Goal: Information Seeking & Learning: Learn about a topic

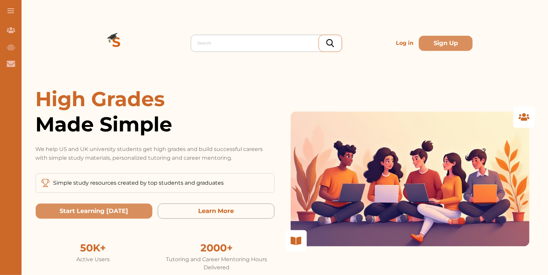
click at [253, 45] on div at bounding box center [268, 42] width 141 height 9
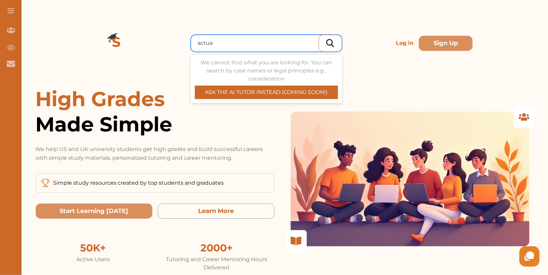
type input "actual"
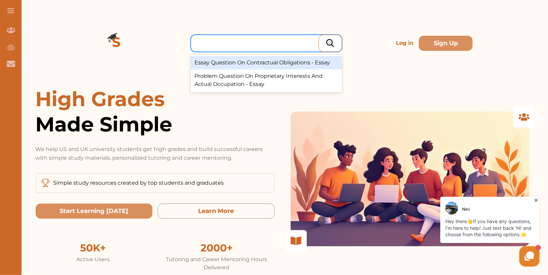
click at [272, 40] on div at bounding box center [268, 42] width 141 height 9
click at [272, 42] on div at bounding box center [268, 42] width 141 height 9
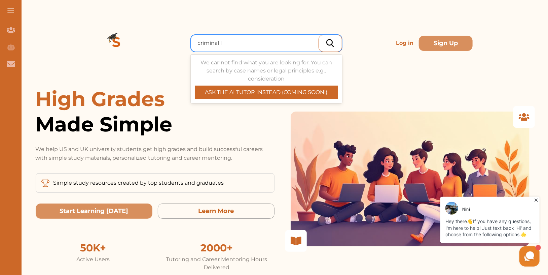
type input "criminal law"
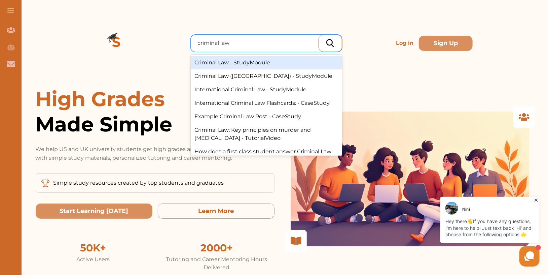
click at [270, 63] on div "Criminal Law - StudyModule" at bounding box center [266, 62] width 151 height 13
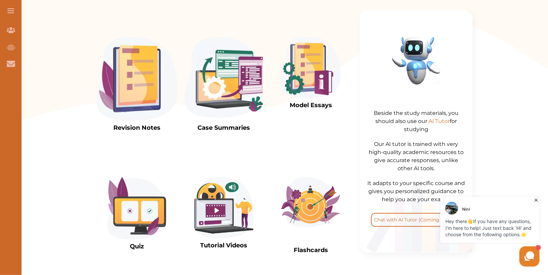
click at [114, 66] on img at bounding box center [137, 79] width 81 height 84
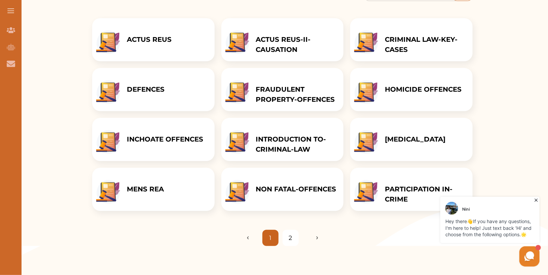
scroll to position [103, 0]
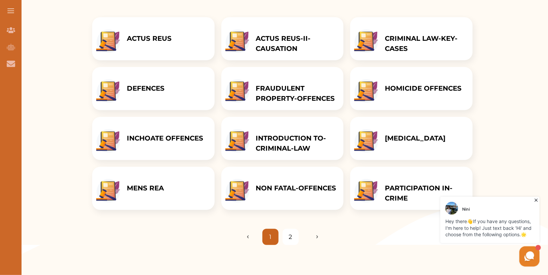
click at [150, 38] on p "ACTUS REUS" at bounding box center [149, 38] width 45 height 10
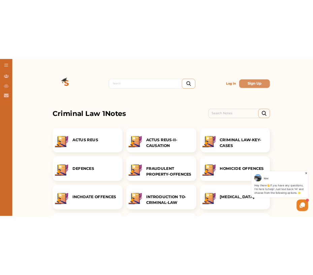
scroll to position [124, 0]
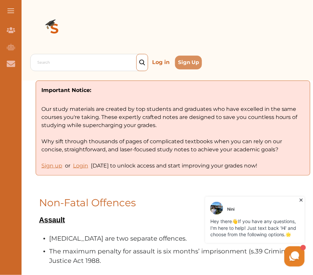
click at [301, 198] on icon at bounding box center [300, 199] width 7 height 7
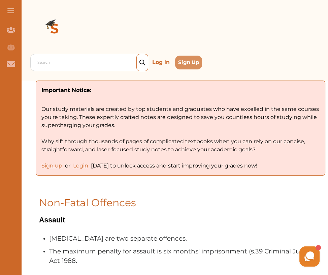
click at [161, 61] on p "Log in" at bounding box center [160, 62] width 23 height 11
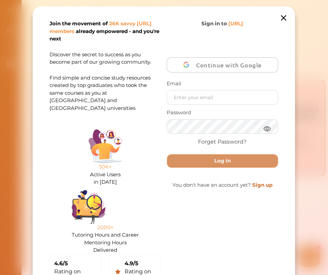
scroll to position [2, 0]
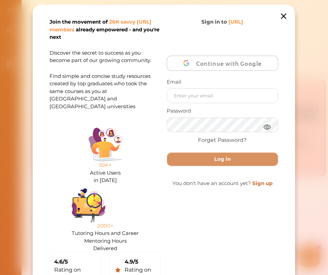
click at [187, 107] on p "Password" at bounding box center [223, 111] width 112 height 8
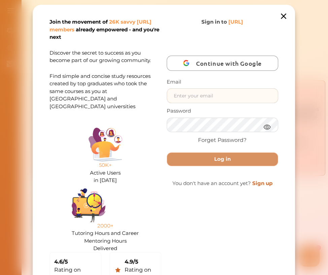
click at [188, 97] on input "text" at bounding box center [222, 96] width 111 height 14
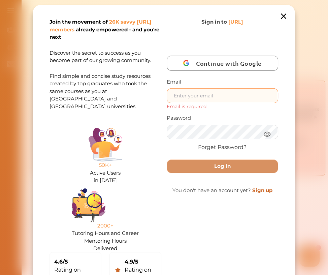
type input "nini.studycrowd.ai192u310@studycrowd.ai"
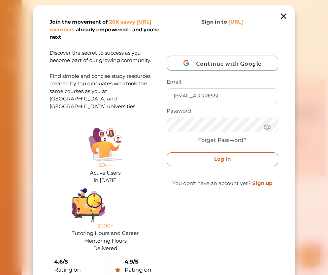
click at [194, 157] on button "Log in" at bounding box center [223, 159] width 112 height 14
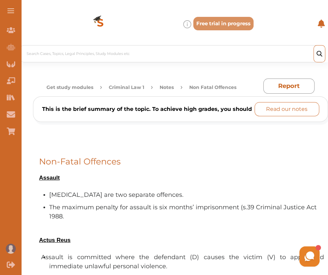
click at [289, 108] on p "Read our notes" at bounding box center [286, 109] width 41 height 8
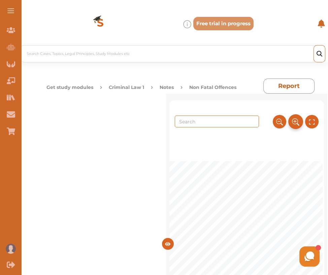
click at [293, 122] on icon at bounding box center [294, 120] width 3 height 3
click at [309, 117] on icon at bounding box center [311, 121] width 7 height 11
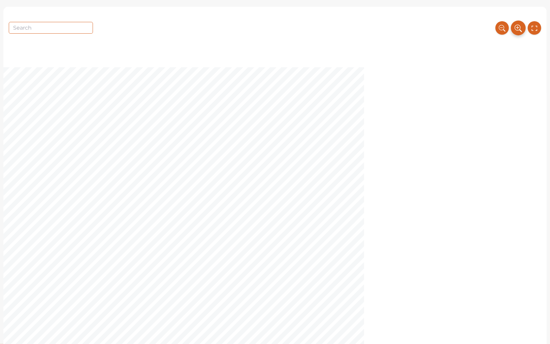
click at [327, 30] on icon at bounding box center [517, 28] width 7 height 11
click at [327, 30] on icon at bounding box center [517, 28] width 6 height 6
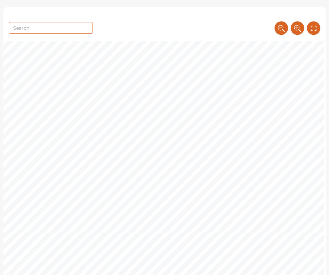
scroll to position [4837, 0]
click at [297, 28] on icon at bounding box center [297, 28] width 7 height 11
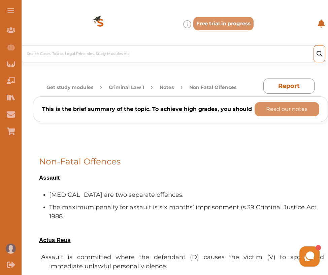
click at [9, 7] on button at bounding box center [11, 11] width 22 height 22
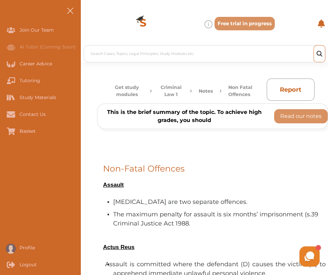
click at [69, 11] on span at bounding box center [70, 10] width 6 height 6
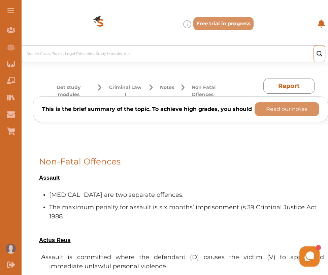
click at [249, 49] on div at bounding box center [174, 53] width 295 height 9
click at [10, 248] on img "Profile" at bounding box center [11, 248] width 10 height 10
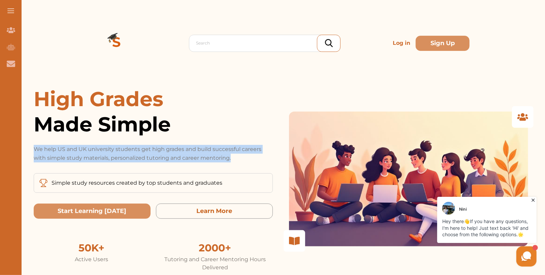
drag, startPoint x: 35, startPoint y: 146, endPoint x: 253, endPoint y: 162, distance: 219.0
click at [253, 162] on div "High Grades Made Simple We help US and UK university students get high grades a…" at bounding box center [153, 178] width 239 height 185
copy p "We help US and UK university students get high grades and build successful care…"
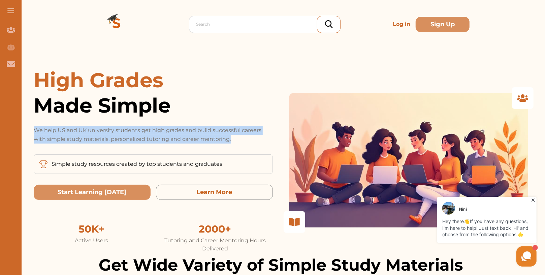
scroll to position [23, 0]
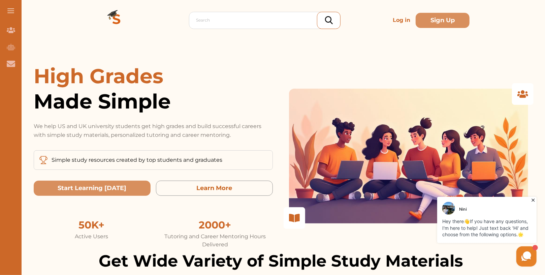
click at [216, 160] on p "Simple study resources created by top students and graduates" at bounding box center [136, 160] width 171 height 8
copy p "Simple study resources created by top students and graduates"
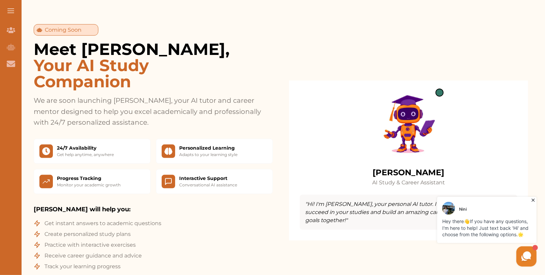
scroll to position [519, 0]
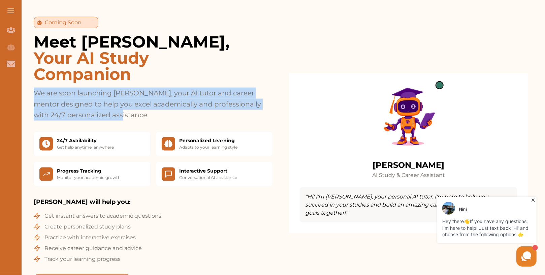
drag, startPoint x: 130, startPoint y: 103, endPoint x: 27, endPoint y: 82, distance: 104.4
click at [27, 82] on section "Coming Soon Meet [PERSON_NAME], Your AI Study Companion We are soon launching […" at bounding box center [281, 153] width 528 height 326
copy p "We are soon launching [PERSON_NAME], your AI tutor and career mentor designed t…"
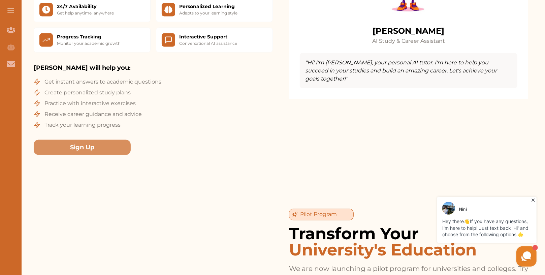
scroll to position [596, 0]
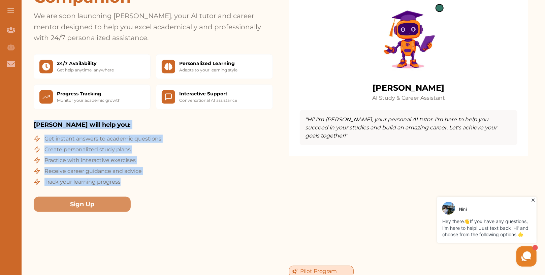
drag, startPoint x: 35, startPoint y: 112, endPoint x: 139, endPoint y: 174, distance: 121.0
click at [139, 174] on div "[PERSON_NAME] will help you: Get instant answers to academic questions Create p…" at bounding box center [153, 153] width 239 height 66
copy div "[PERSON_NAME] will help you: Get instant answers to academic questions Create p…"
